Goal: Task Accomplishment & Management: Complete application form

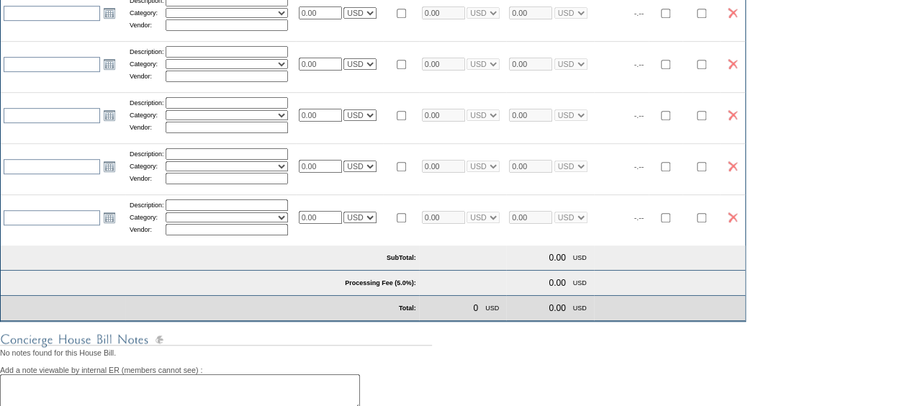
scroll to position [586, 0]
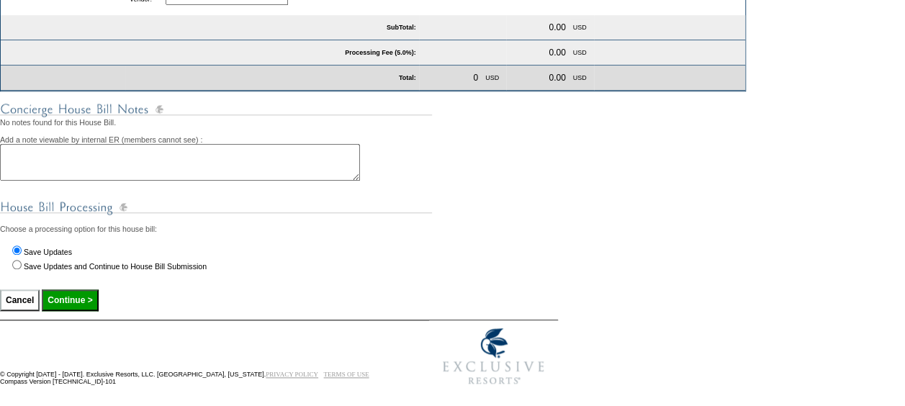
click at [14, 269] on input "Save Updates and Continue to House Bill Submission" at bounding box center [16, 264] width 9 height 9
radio input "true"
click at [78, 311] on input "Continue >" at bounding box center [70, 301] width 56 height 22
type input "Processing..."
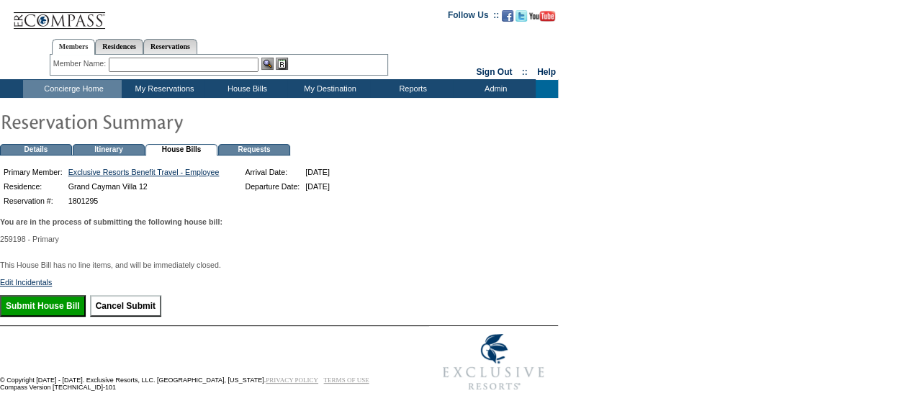
click at [68, 309] on input "Submit House Bill" at bounding box center [43, 306] width 86 height 22
